Goal: Information Seeking & Learning: Learn about a topic

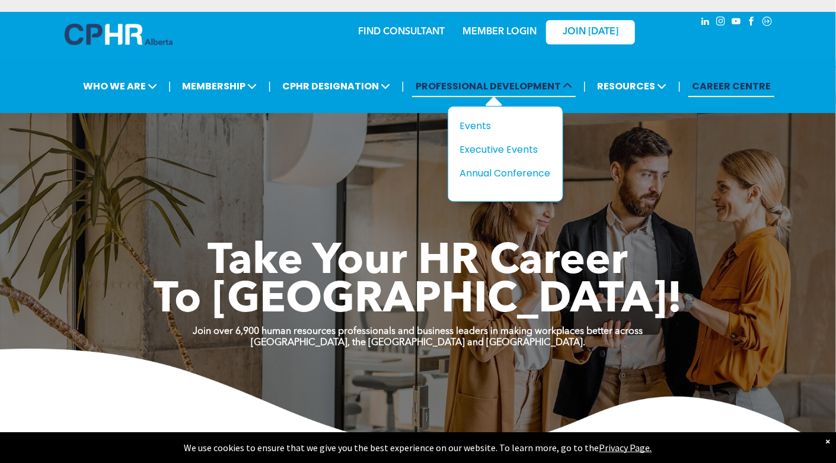
click at [500, 91] on span "PROFESSIONAL DEVELOPMENT" at bounding box center [494, 86] width 164 height 22
click at [474, 122] on div "Events" at bounding box center [501, 126] width 82 height 15
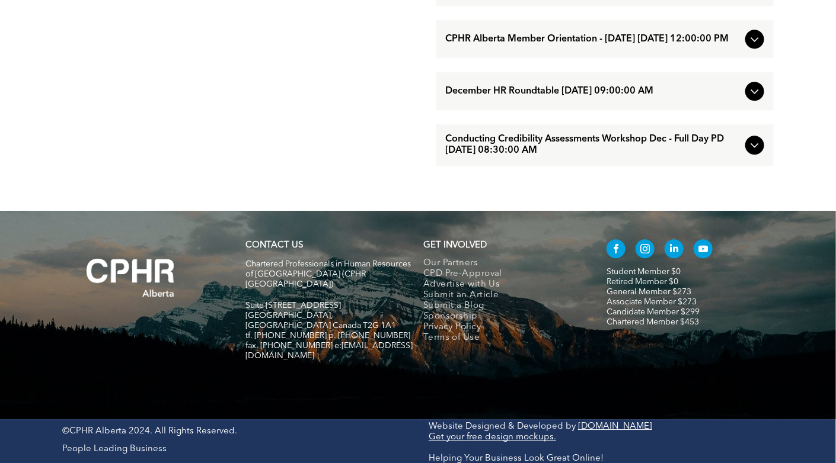
scroll to position [1352, 0]
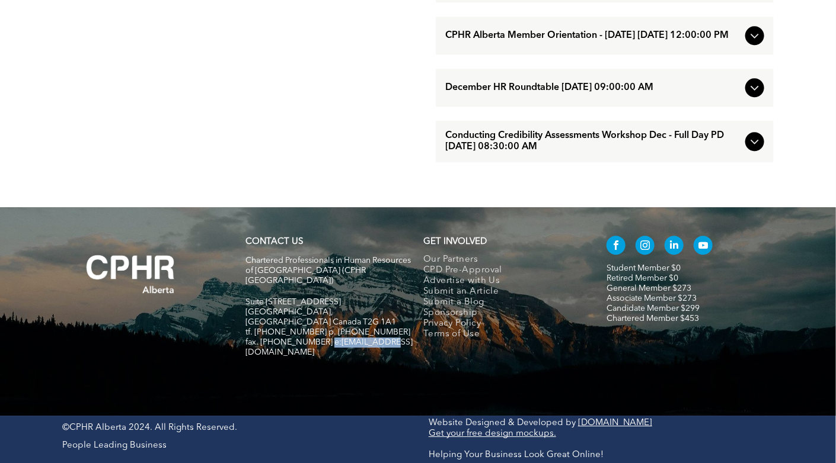
drag, startPoint x: 384, startPoint y: 350, endPoint x: 322, endPoint y: 351, distance: 61.6
click at [322, 351] on h5 "fax. [PHONE_NUMBER] e:[EMAIL_ADDRESS][DOMAIN_NAME]" at bounding box center [328, 348] width 167 height 20
copy span "info@cphrab.ca"
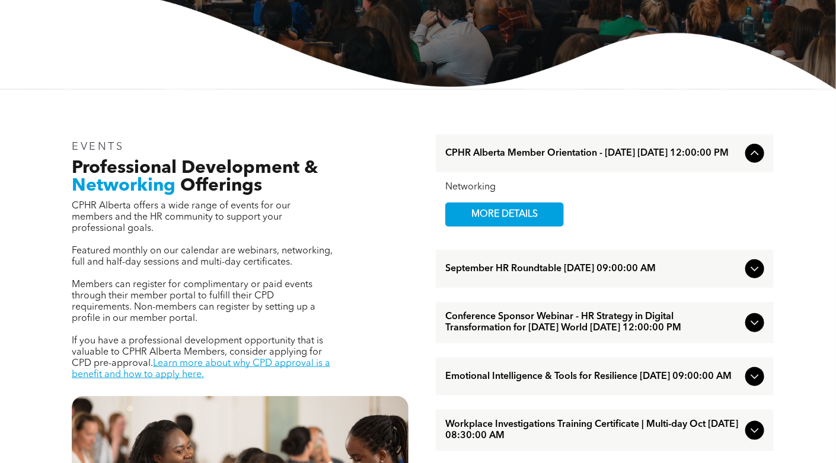
scroll to position [285, 0]
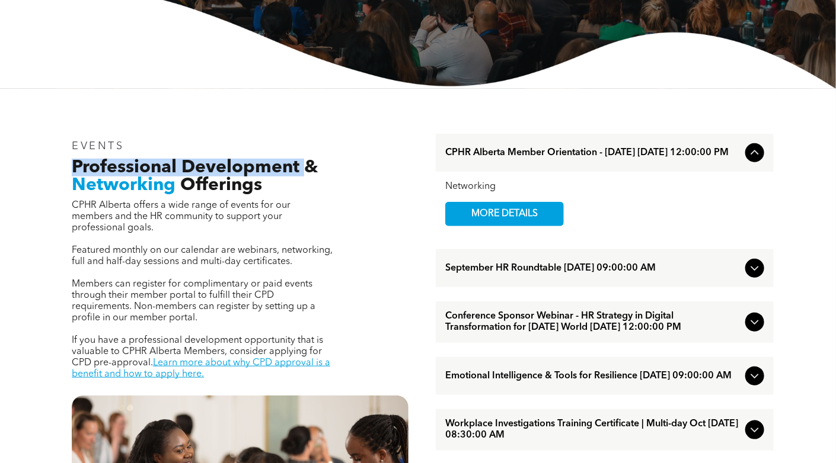
drag, startPoint x: 73, startPoint y: 167, endPoint x: 306, endPoint y: 164, distance: 232.9
click at [306, 164] on span "Professional Development &" at bounding box center [195, 168] width 246 height 18
copy span "Professional Development"
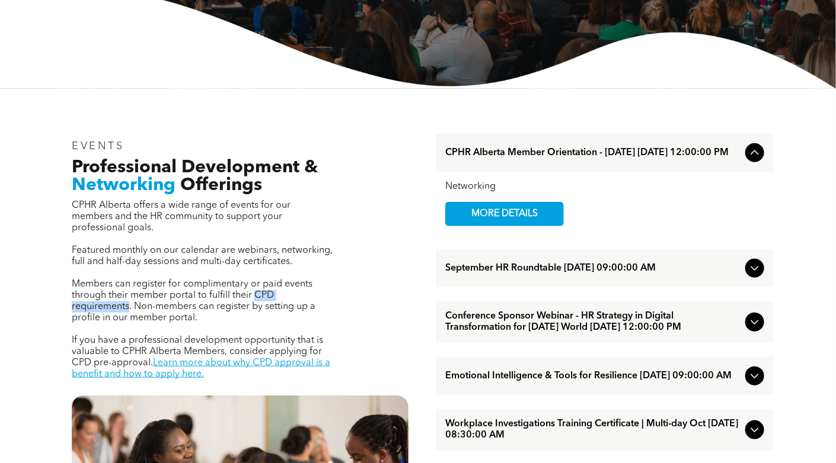
drag, startPoint x: 255, startPoint y: 283, endPoint x: 129, endPoint y: 294, distance: 127.3
click at [129, 294] on span "Members can register for complimentary or paid events through their member port…" at bounding box center [194, 301] width 244 height 43
copy span "CPD requirements"
drag, startPoint x: 122, startPoint y: 339, endPoint x: 225, endPoint y: 338, distance: 102.5
click at [225, 338] on span "If you have a professional development opportunity that is valuable to CPHR Alb…" at bounding box center [197, 352] width 251 height 32
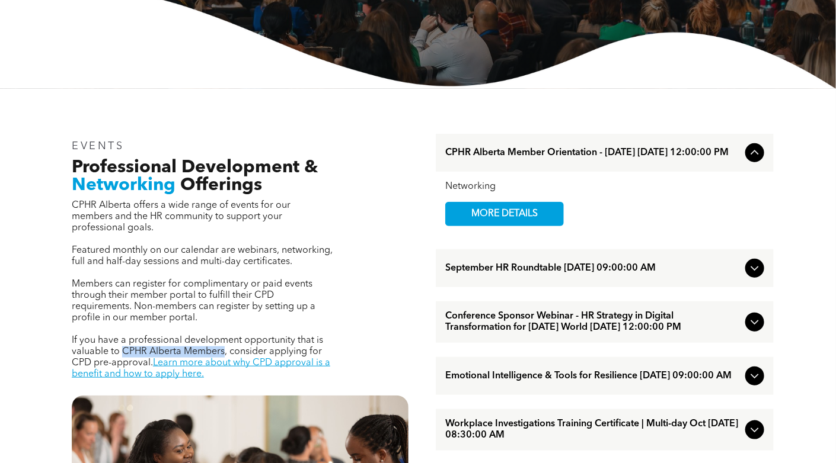
copy span "CPHR Alberta Members"
